Goal: Transaction & Acquisition: Purchase product/service

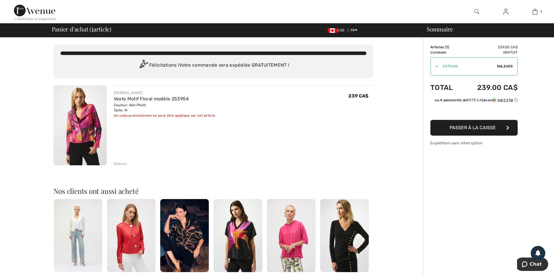
click at [466, 128] on span "Passer à la caisse" at bounding box center [473, 128] width 46 height 6
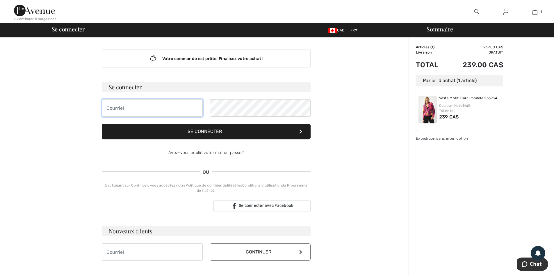
type input "[EMAIL_ADDRESS][DOMAIN_NAME]"
click at [205, 132] on button "Se connecter" at bounding box center [206, 132] width 209 height 16
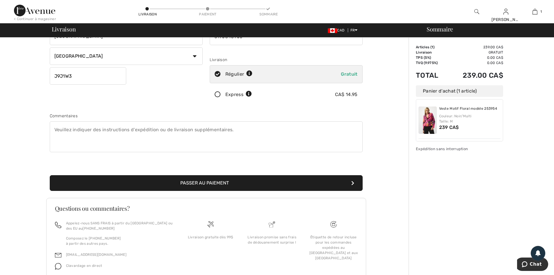
scroll to position [87, 0]
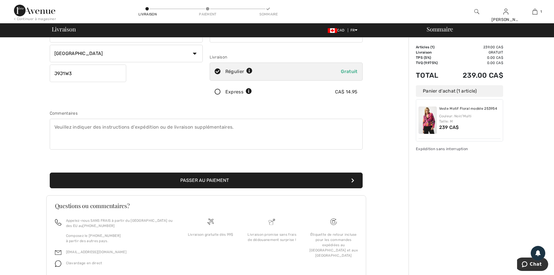
click at [208, 177] on button "Passer au paiement" at bounding box center [206, 181] width 313 height 16
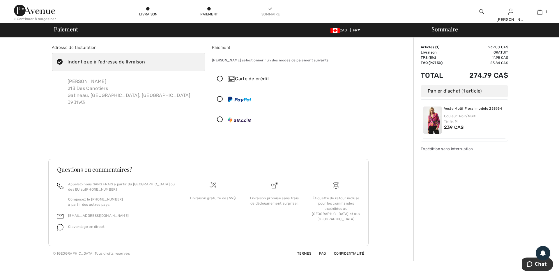
click at [219, 78] on icon at bounding box center [219, 79] width 15 height 6
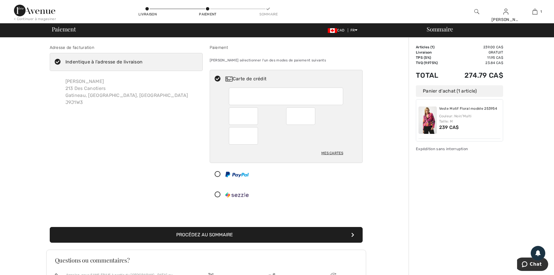
click at [208, 233] on button "Procédez au sommaire" at bounding box center [206, 235] width 313 height 16
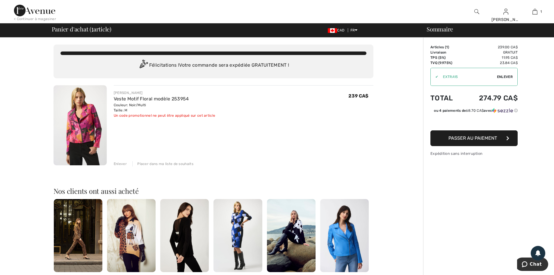
click at [504, 76] on span "Enlever" at bounding box center [505, 76] width 16 height 5
click at [451, 77] on input "TEXT" at bounding box center [464, 76] width 66 height 17
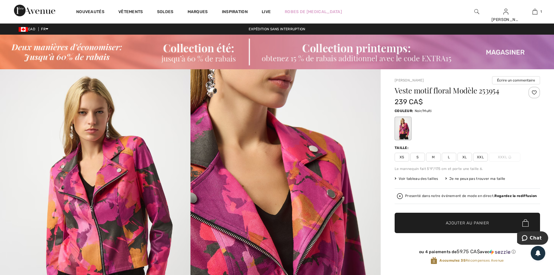
click at [431, 157] on span "M" at bounding box center [433, 157] width 15 height 9
click at [468, 225] on span "Ajouter au panier" at bounding box center [467, 223] width 43 height 6
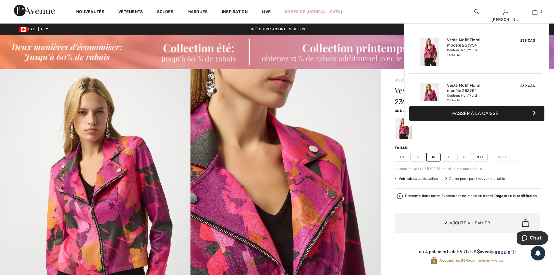
scroll to position [18, 0]
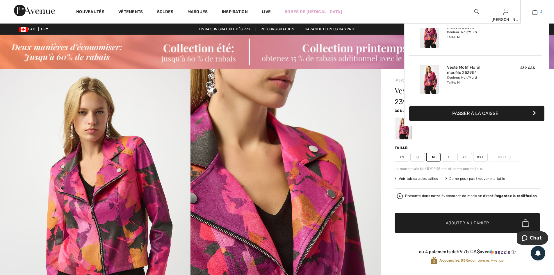
click at [535, 11] on img at bounding box center [535, 11] width 5 height 7
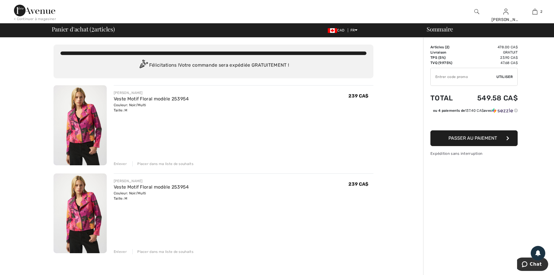
click at [119, 164] on div "Enlever" at bounding box center [120, 163] width 13 height 5
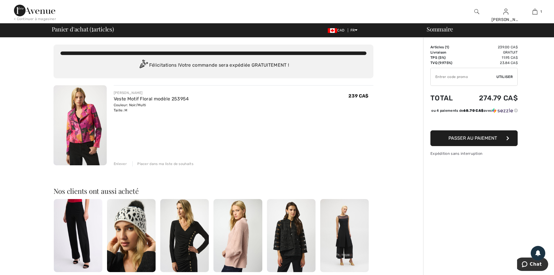
click at [472, 74] on input "TEXT" at bounding box center [464, 76] width 66 height 17
type input "EXTRA15"
click at [506, 77] on span "Utiliser" at bounding box center [505, 76] width 16 height 5
click at [476, 141] on span "Passer au paiement" at bounding box center [473, 138] width 49 height 6
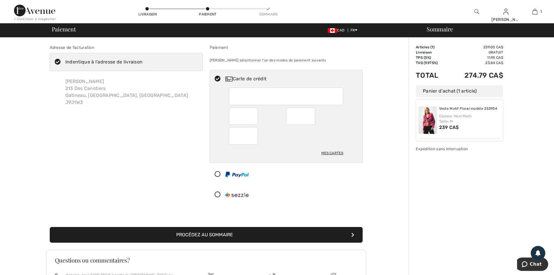
click at [255, 135] on div at bounding box center [243, 135] width 29 height 17
radio input "true"
click at [210, 232] on button "Procédez au sommaire" at bounding box center [206, 235] width 313 height 16
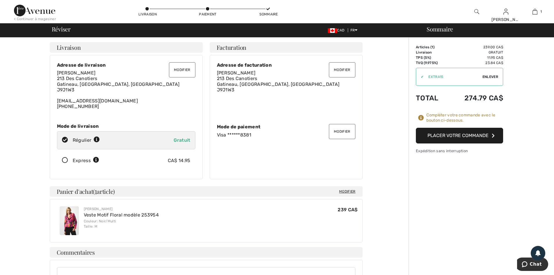
click at [474, 138] on button "Placer votre commande" at bounding box center [459, 136] width 87 height 16
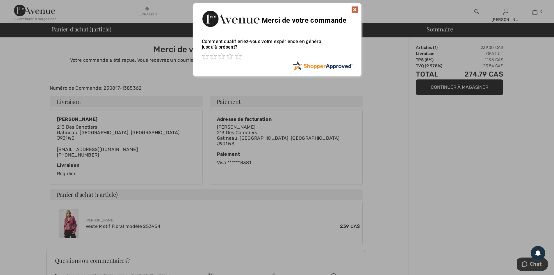
click at [355, 10] on img at bounding box center [355, 9] width 7 height 7
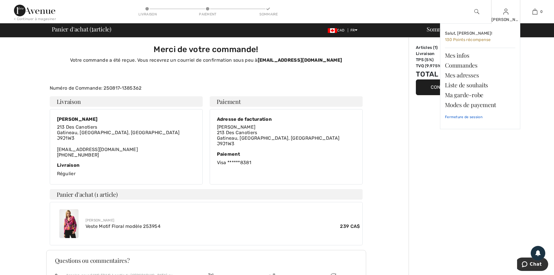
click at [464, 116] on link "Fermeture de session" at bounding box center [480, 117] width 70 height 15
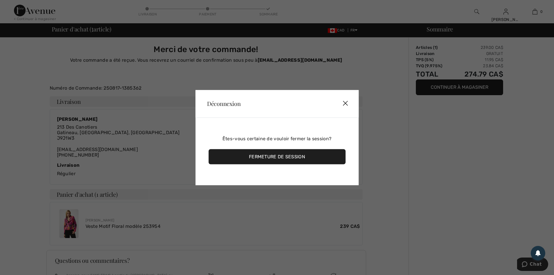
click at [315, 156] on div "Fermeture de session" at bounding box center [277, 156] width 137 height 15
